Goal: Obtain resource: Download file/media

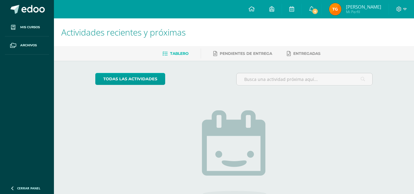
click at [340, 11] on img at bounding box center [336, 9] width 12 height 12
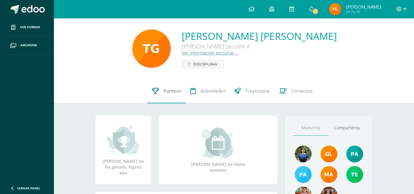
click at [176, 91] on span "Punteos" at bounding box center [172, 91] width 17 height 6
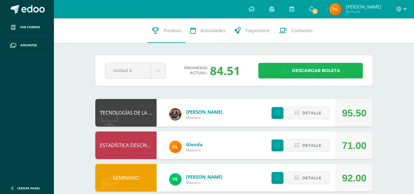
click at [319, 76] on span "Descargar boleta" at bounding box center [316, 70] width 48 height 15
